Goal: Book appointment/travel/reservation

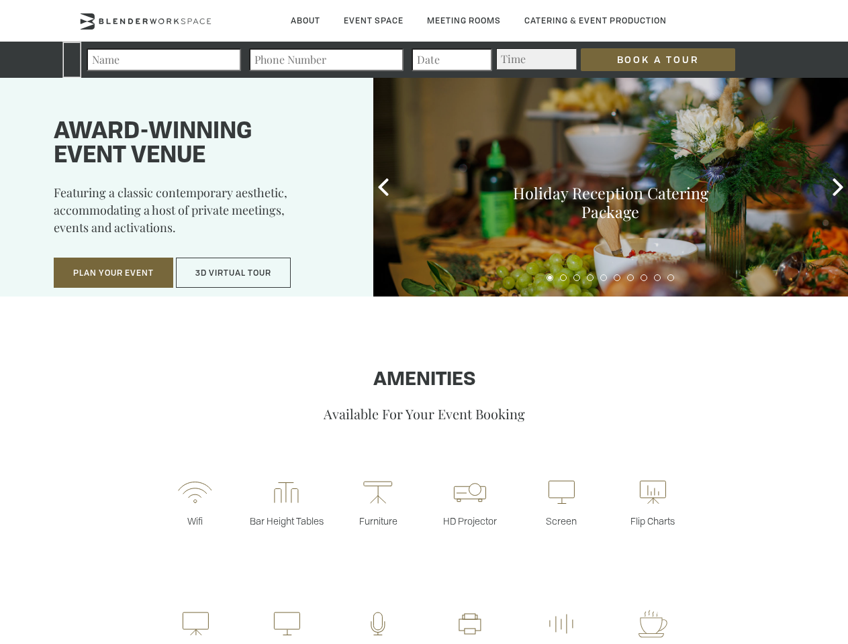
click at [647, 60] on input "Book a Tour" at bounding box center [658, 59] width 154 height 23
click at [113, 273] on button "Plan Your Event" at bounding box center [113, 273] width 119 height 31
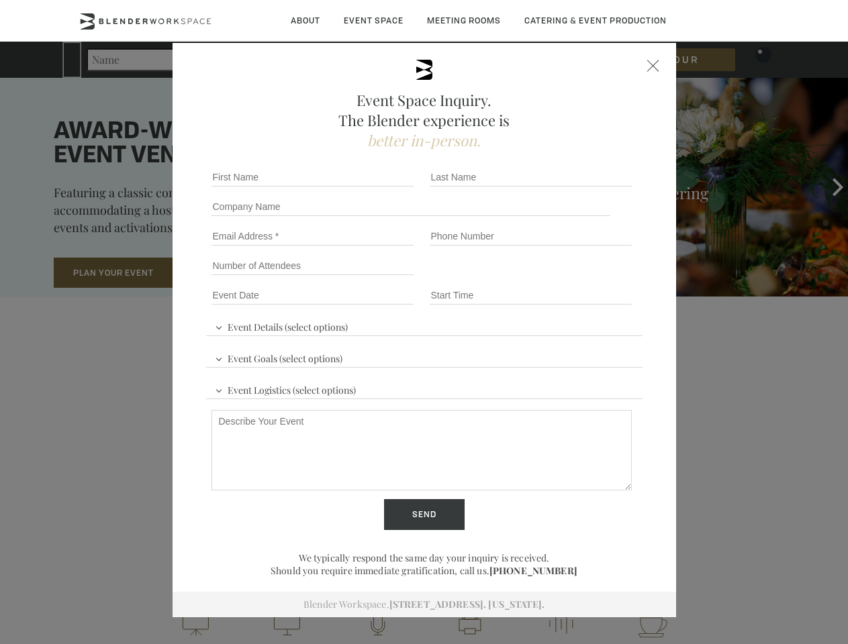
click at [234, 273] on button "3D Virtual Tour" at bounding box center [233, 273] width 115 height 31
click at [383, 187] on div "First name *" at bounding box center [315, 177] width 218 height 30
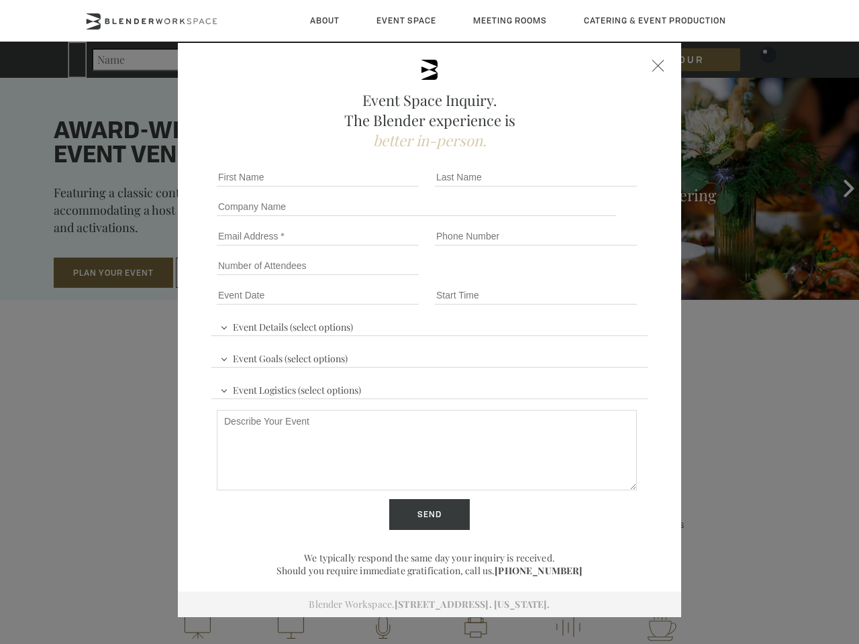
click at [838, 187] on div "Event Space Inquiry. The Blender experience is better in-person. Event Details …" at bounding box center [429, 322] width 859 height 644
